Goal: Find specific page/section: Find specific page/section

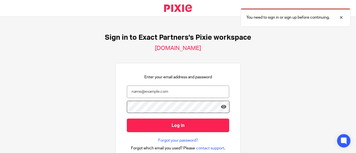
click at [229, 123] on nordpass-icon at bounding box center [229, 125] width 0 height 5
click at [175, 93] on input "email" at bounding box center [178, 92] width 102 height 13
click at [0, 153] on nordpass-autofill-portal at bounding box center [0, 153] width 0 height 0
type input "mwainstein@getexact.com"
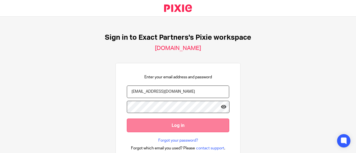
click at [180, 123] on input "Log in" at bounding box center [178, 126] width 102 height 14
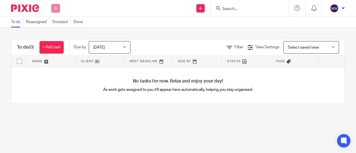
click at [53, 9] on button at bounding box center [55, 8] width 8 height 8
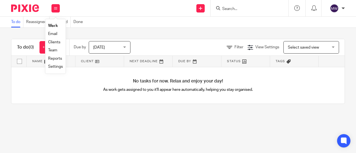
click at [55, 52] on link "Team" at bounding box center [52, 50] width 9 height 4
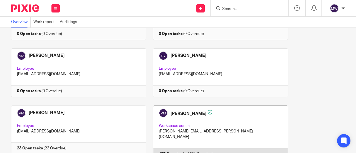
scroll to position [1347, 0]
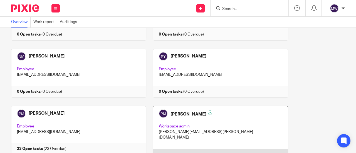
click at [213, 106] on link at bounding box center [217, 133] width 142 height 55
